Goal: Task Accomplishment & Management: Complete application form

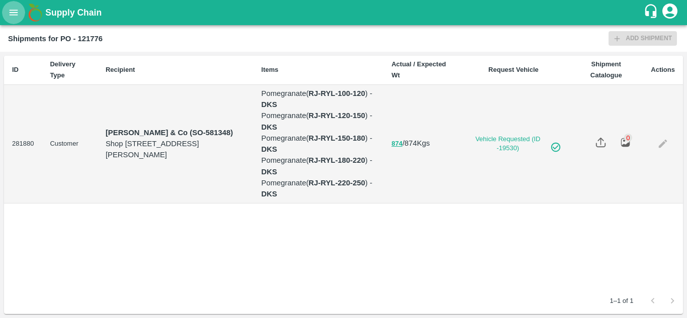
click at [12, 10] on icon "open drawer" at bounding box center [14, 13] width 9 height 6
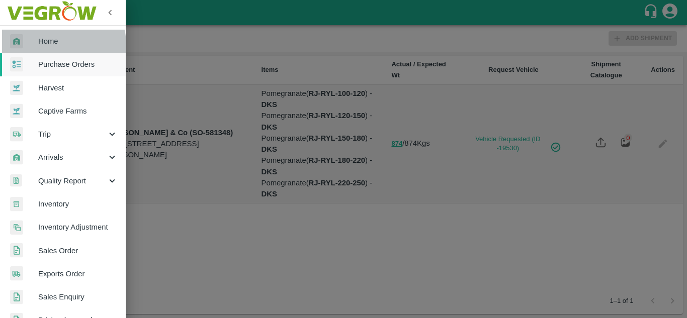
click at [58, 45] on span "Home" at bounding box center [77, 41] width 79 height 11
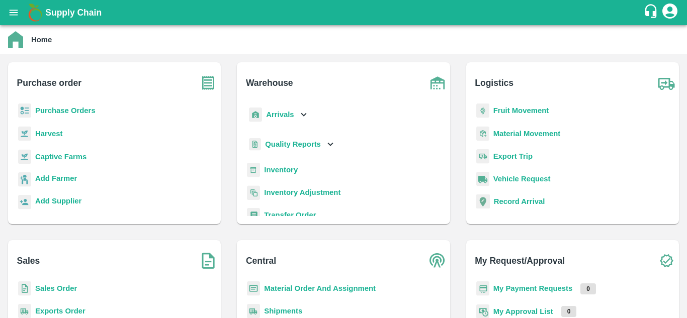
click at [71, 113] on b "Purchase Orders" at bounding box center [65, 111] width 60 height 8
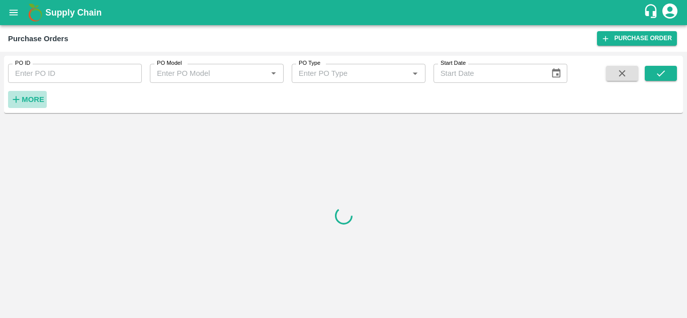
click at [34, 100] on strong "More" at bounding box center [33, 100] width 23 height 8
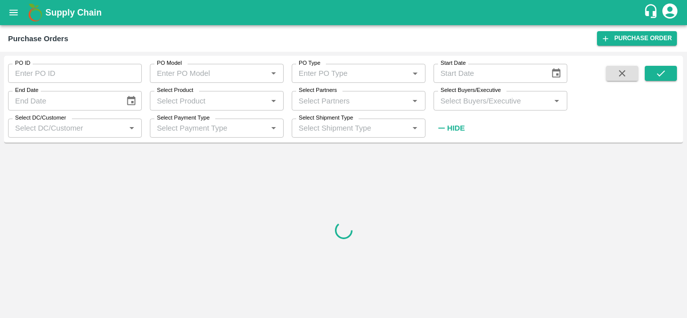
click at [499, 106] on input "Select Buyers/Executive" at bounding box center [491, 100] width 111 height 13
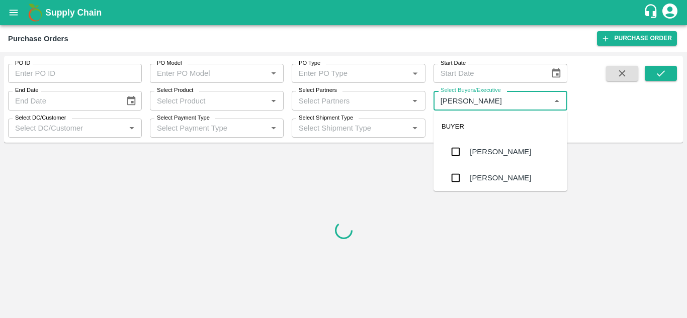
type input "Avinash"
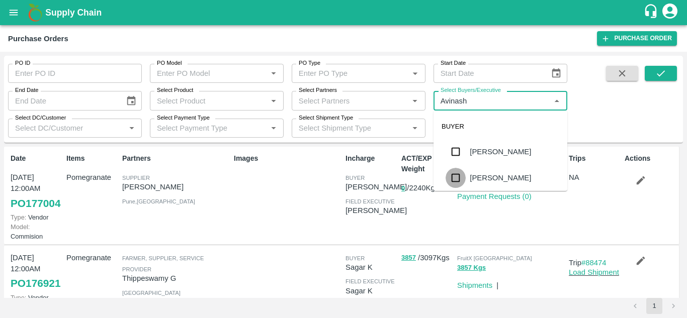
click at [458, 185] on input "checkbox" at bounding box center [456, 178] width 20 height 20
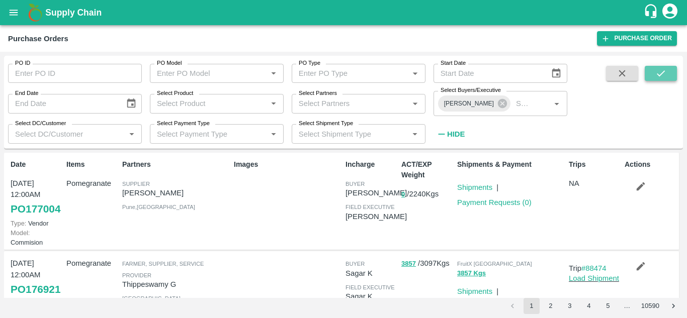
click at [664, 73] on icon "submit" at bounding box center [660, 73] width 11 height 11
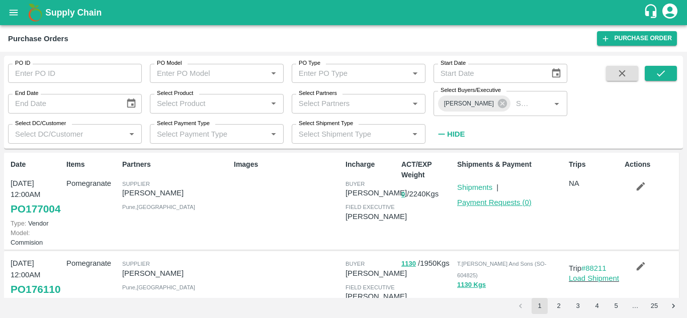
click at [486, 203] on link "Payment Requests ( 0 )" at bounding box center [494, 203] width 74 height 8
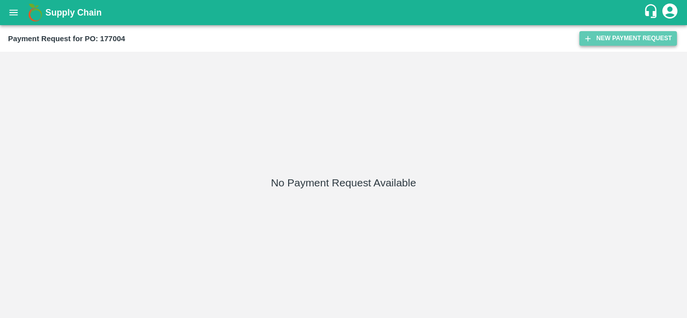
click at [616, 38] on button "New Payment Request" at bounding box center [628, 38] width 98 height 15
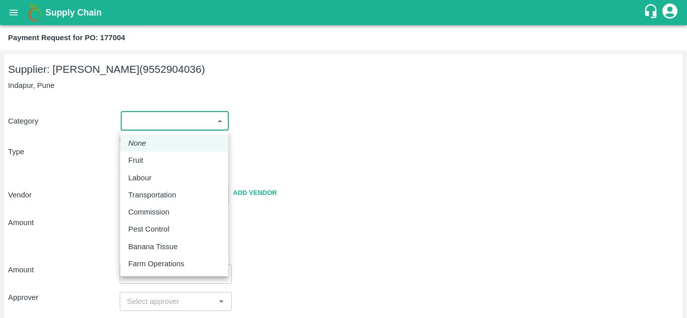
click at [147, 121] on body "Supply Chain Payment Request for PO: 177004 Supplier: SHIVAJI RAJARAM AVACHAR (…" at bounding box center [343, 159] width 687 height 318
click at [153, 158] on div "Fruit" at bounding box center [174, 160] width 92 height 11
type input "1"
type input "SHIVAJI RAJARAM AVACHAR - 9552904036(Supplier)"
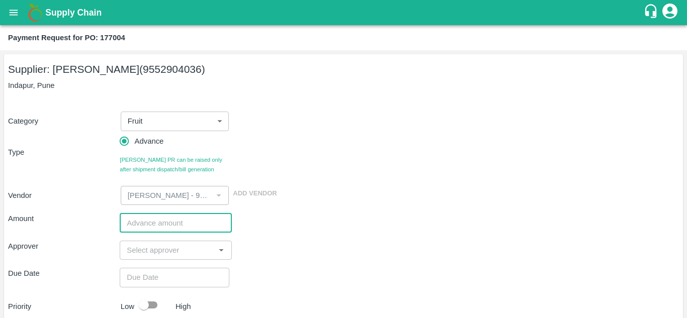
click at [149, 225] on input "number" at bounding box center [176, 222] width 112 height 19
type input "200000"
click at [99, 217] on p "Amount" at bounding box center [64, 218] width 112 height 11
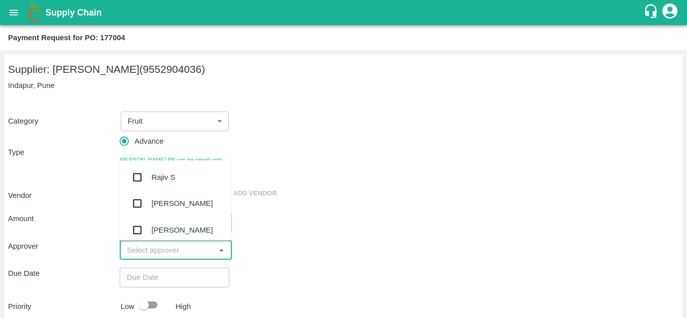
click at [132, 249] on input "input" at bounding box center [167, 250] width 89 height 13
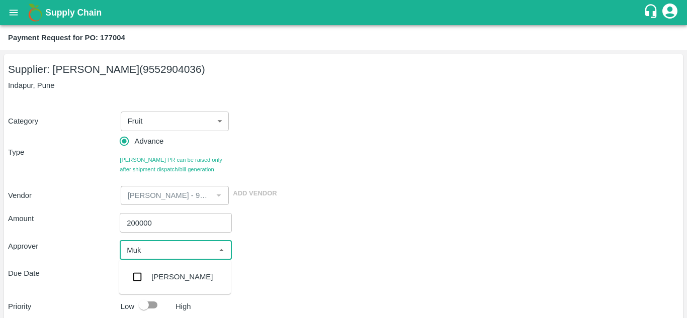
type input "Muku"
click at [139, 281] on input "checkbox" at bounding box center [137, 277] width 20 height 20
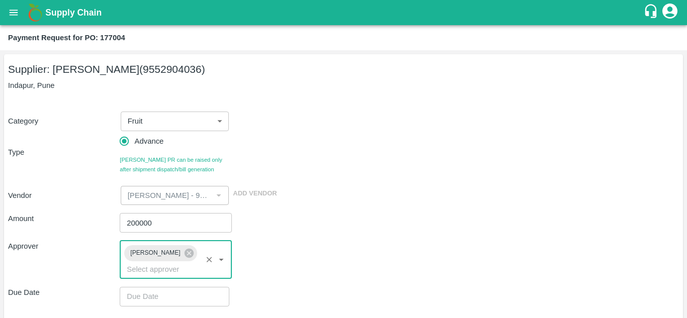
scroll to position [124, 0]
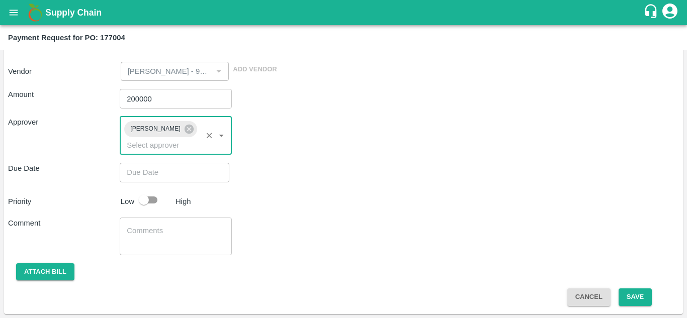
type input "DD/MM/YYYY hh:mm aa"
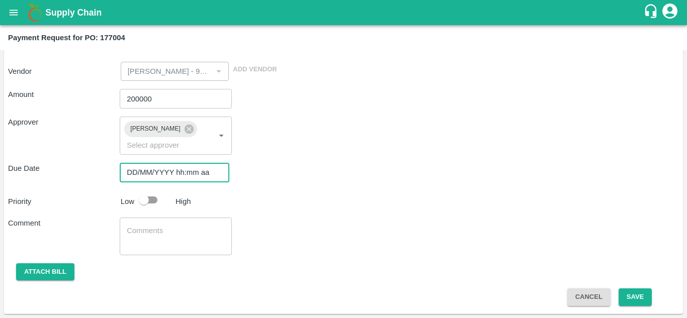
click at [136, 174] on input "DD/MM/YYYY hh:mm aa" at bounding box center [171, 172] width 103 height 19
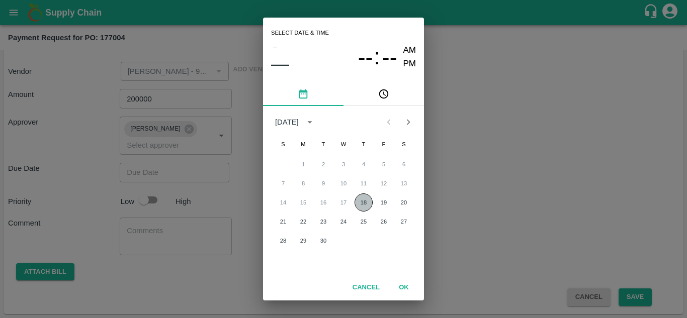
click at [363, 204] on button "18" at bounding box center [364, 203] width 18 height 18
type input "18/09/2025 12:00 AM"
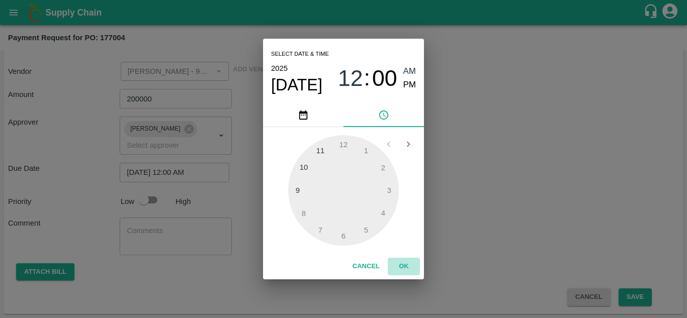
click at [408, 267] on button "OK" at bounding box center [404, 267] width 32 height 18
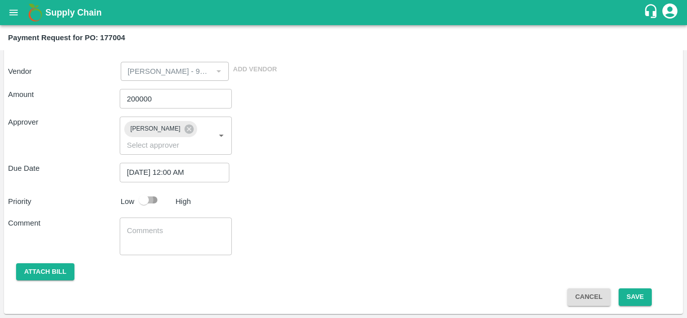
click at [147, 203] on input "checkbox" at bounding box center [143, 200] width 57 height 19
checkbox input "true"
click at [633, 301] on button "Save" at bounding box center [635, 298] width 33 height 18
